Goal: Understand process/instructions: Learn how to perform a task or action

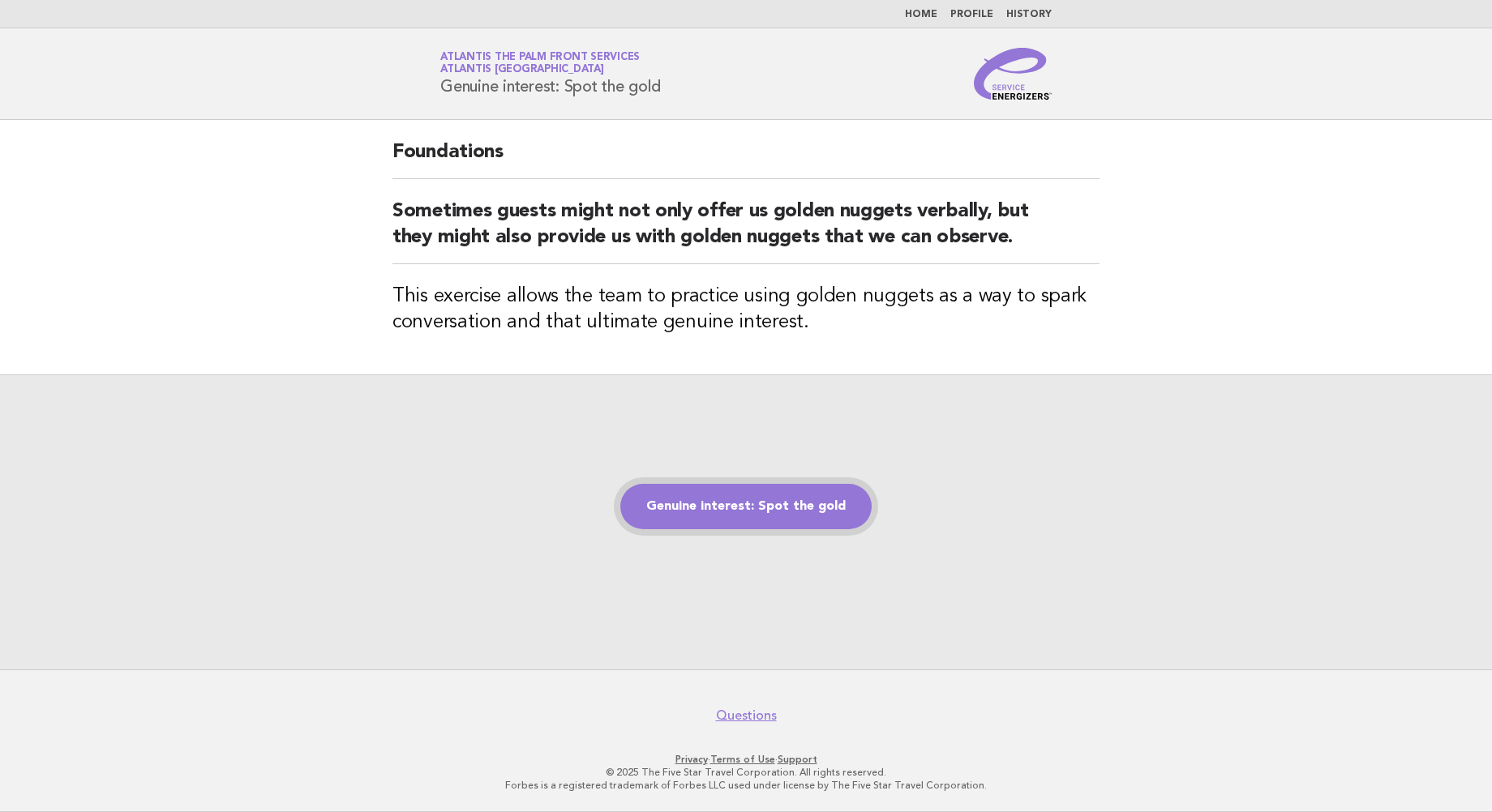
click at [756, 511] on link "Genuine interest: Spot the gold" at bounding box center [745, 507] width 251 height 46
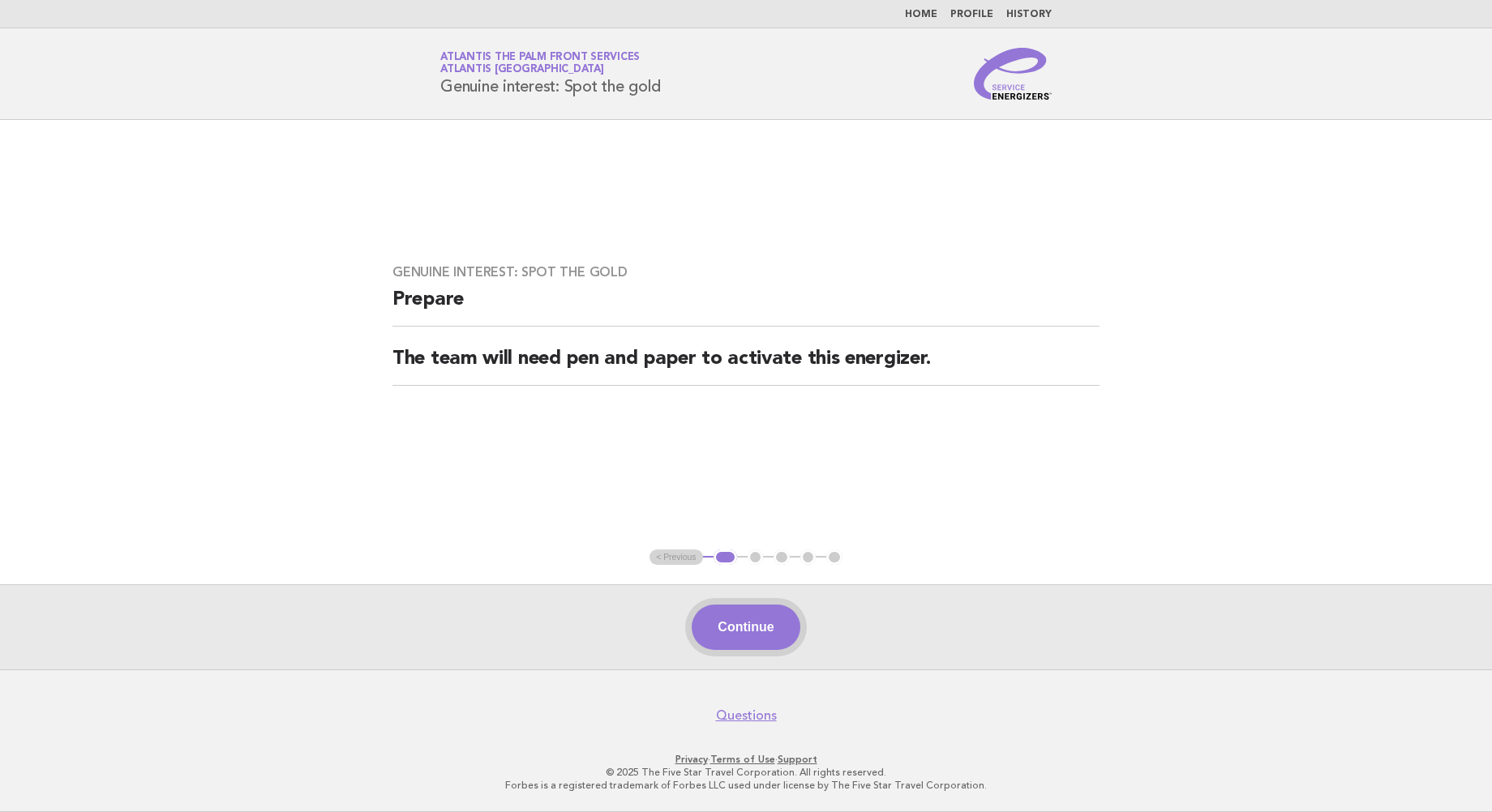
click at [753, 638] on button "Continue" at bounding box center [745, 628] width 108 height 46
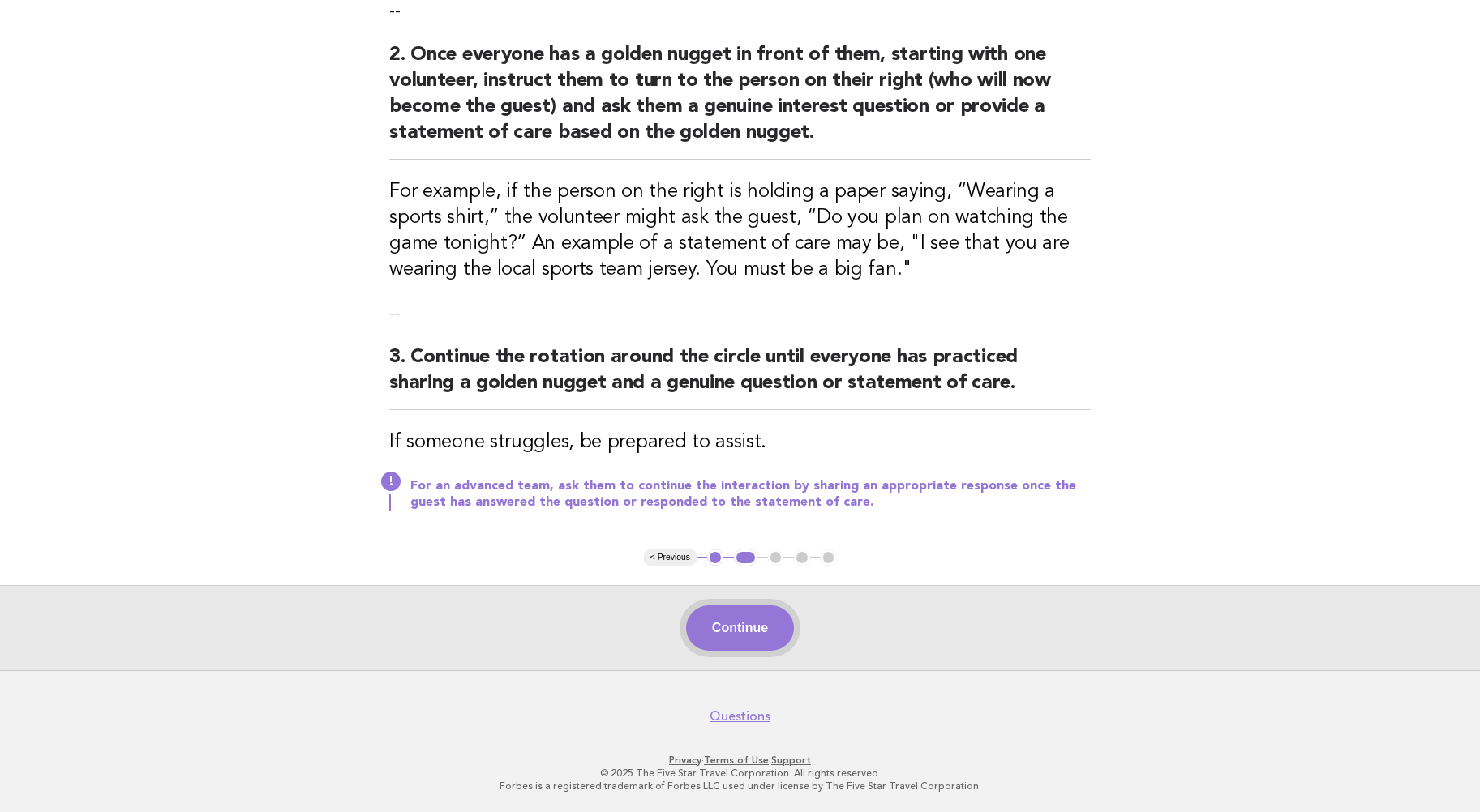
click at [722, 622] on button "Continue" at bounding box center [740, 629] width 108 height 46
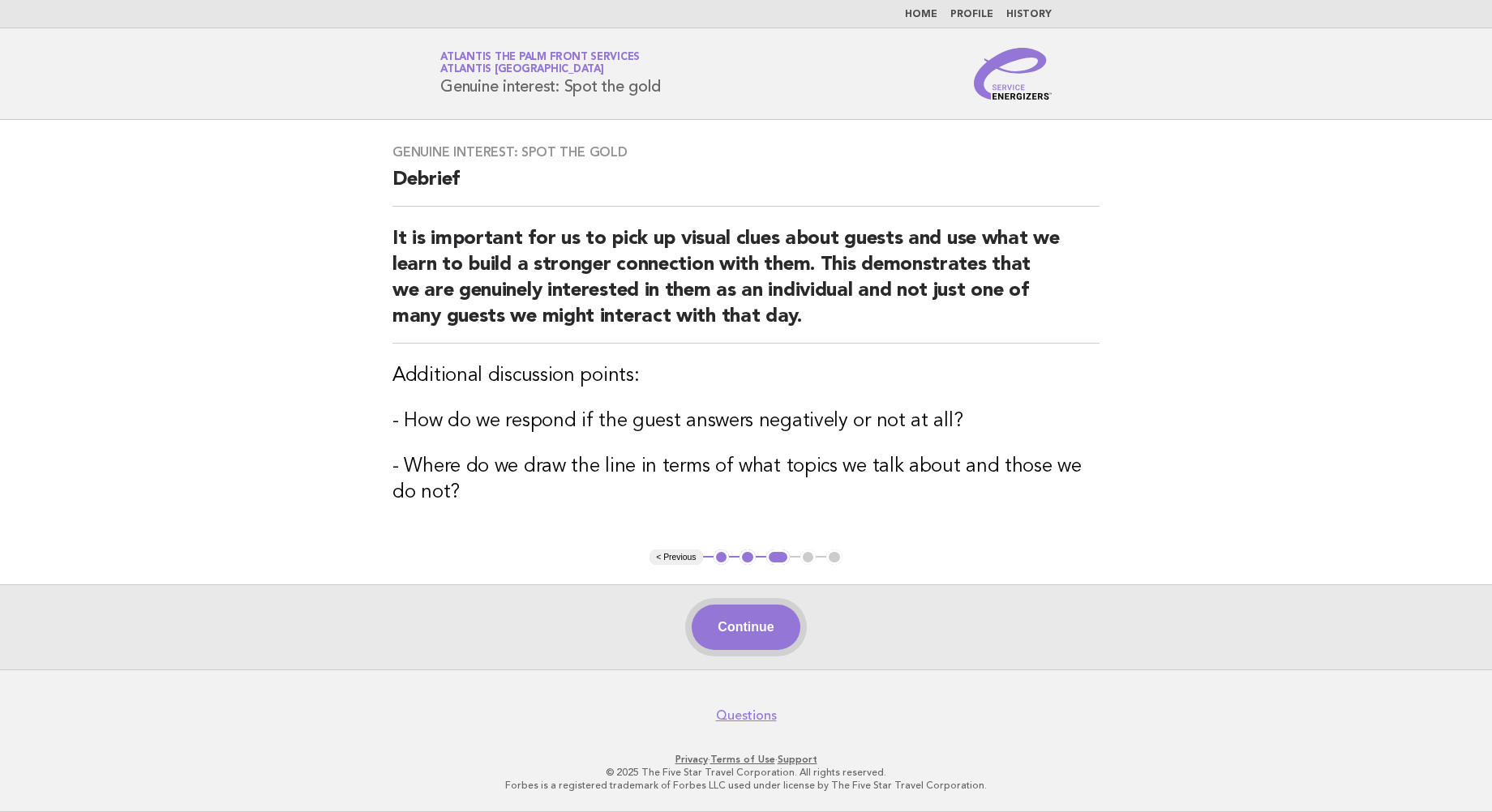
click at [746, 620] on button "Continue" at bounding box center [745, 628] width 108 height 46
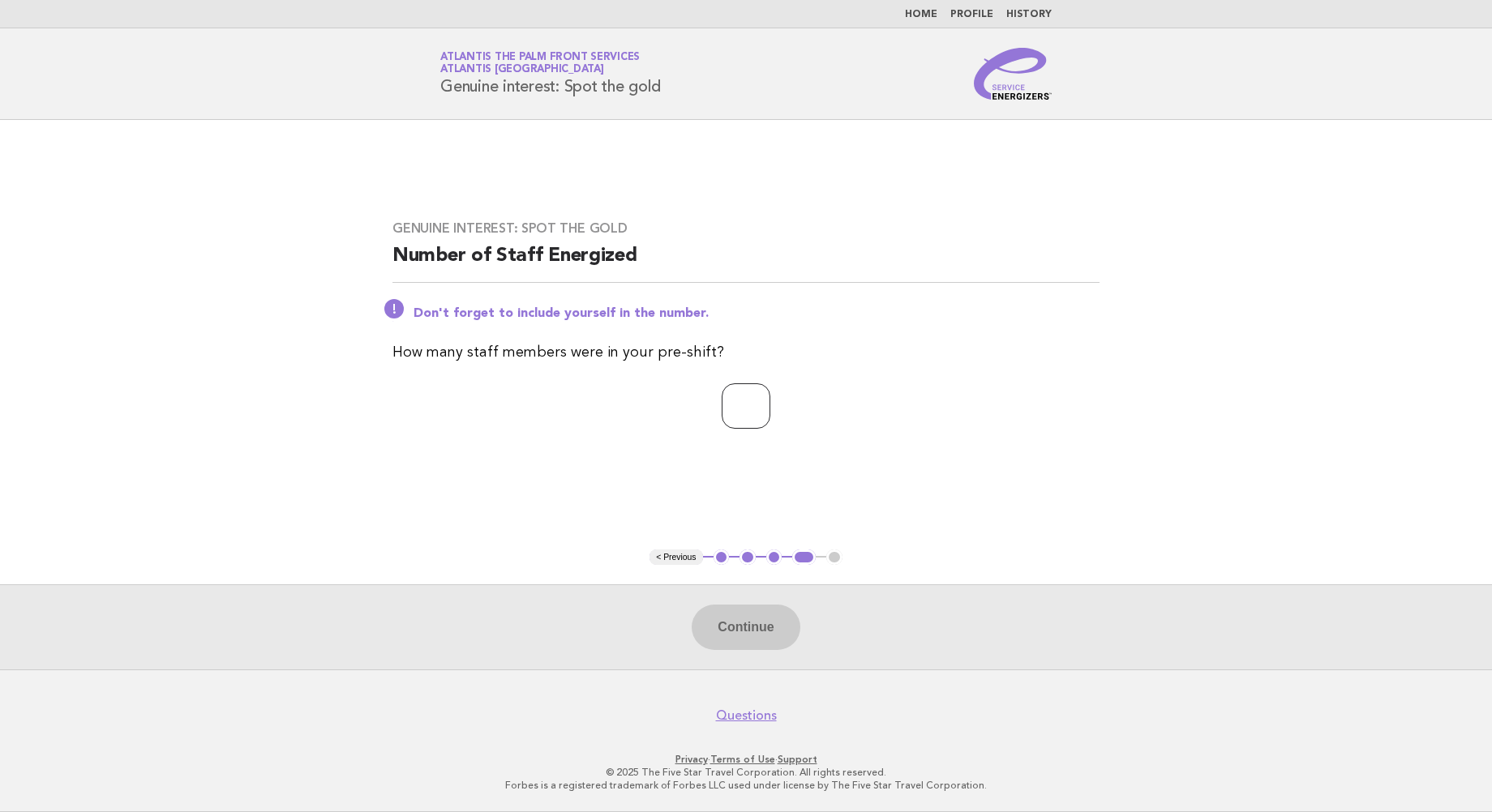
click at [722, 406] on input "number" at bounding box center [746, 406] width 49 height 46
type input "**"
click at [741, 621] on button "Continue" at bounding box center [745, 628] width 108 height 46
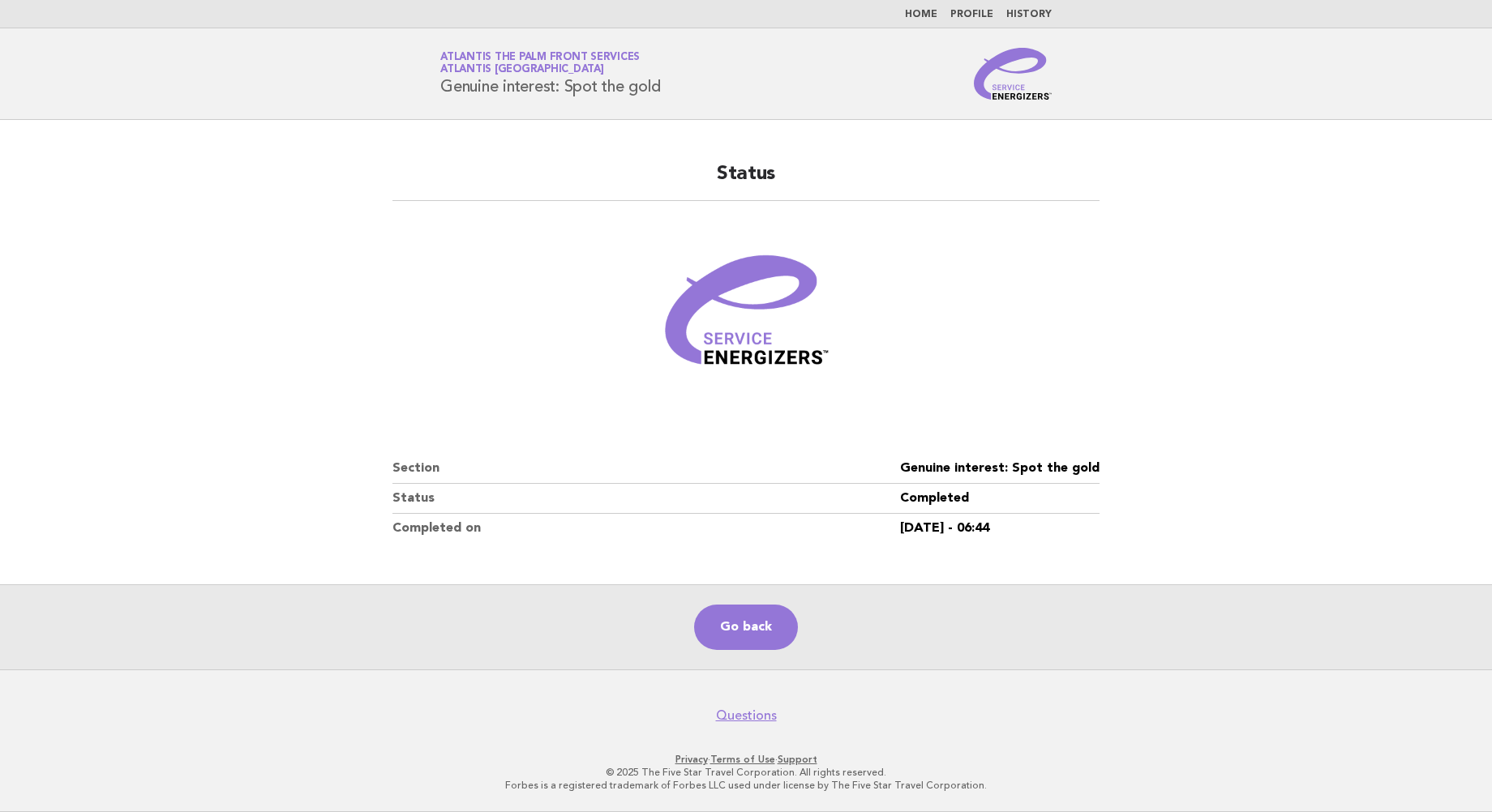
drag, startPoint x: 136, startPoint y: 73, endPoint x: 170, endPoint y: 11, distance: 70.7
click at [141, 68] on header "Service Energizers Atlantis The Palm Front Services Atlantis Dubai Genuine inte…" at bounding box center [746, 74] width 1492 height 91
